Goal: Transaction & Acquisition: Purchase product/service

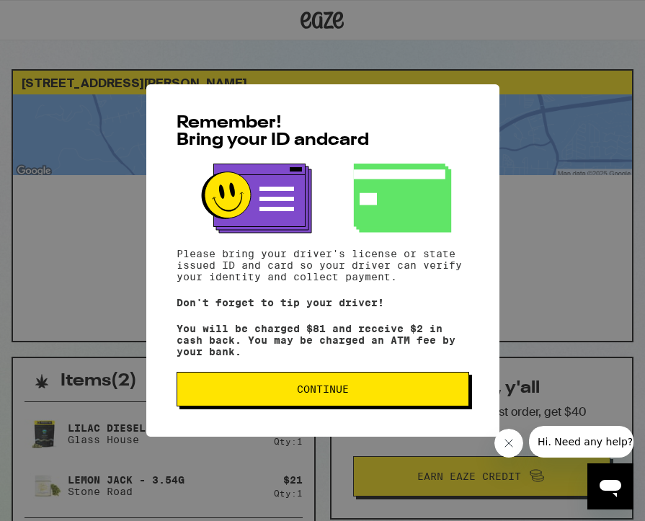
click at [326, 416] on div "Remember! Bring your ID and card Please bring your driver's license or state is…" at bounding box center [322, 260] width 353 height 352
click at [334, 390] on span "Continue" at bounding box center [323, 389] width 52 height 10
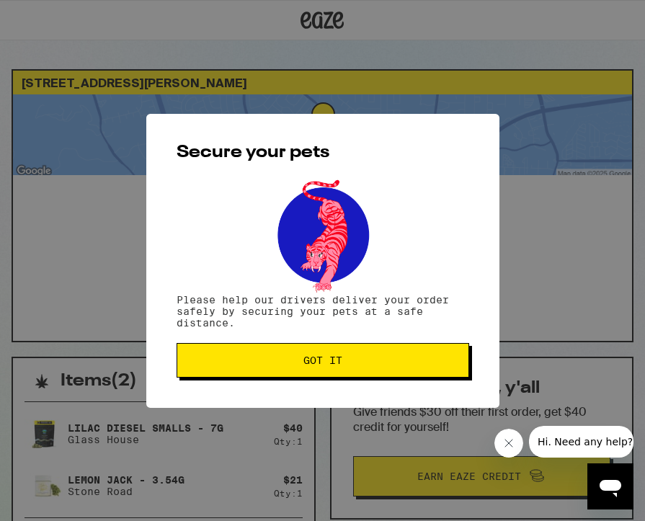
click at [342, 368] on button "Got it" at bounding box center [322, 360] width 292 height 35
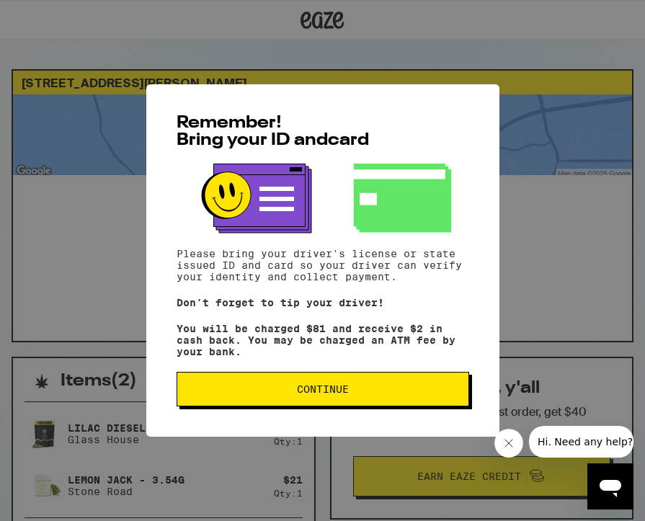
click at [322, 394] on span "Continue" at bounding box center [323, 389] width 52 height 10
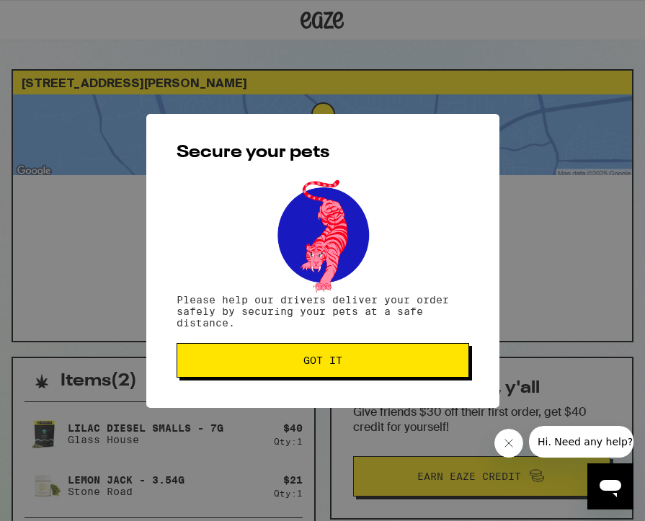
click at [330, 365] on span "Got it" at bounding box center [322, 360] width 39 height 10
